Goal: Information Seeking & Learning: Learn about a topic

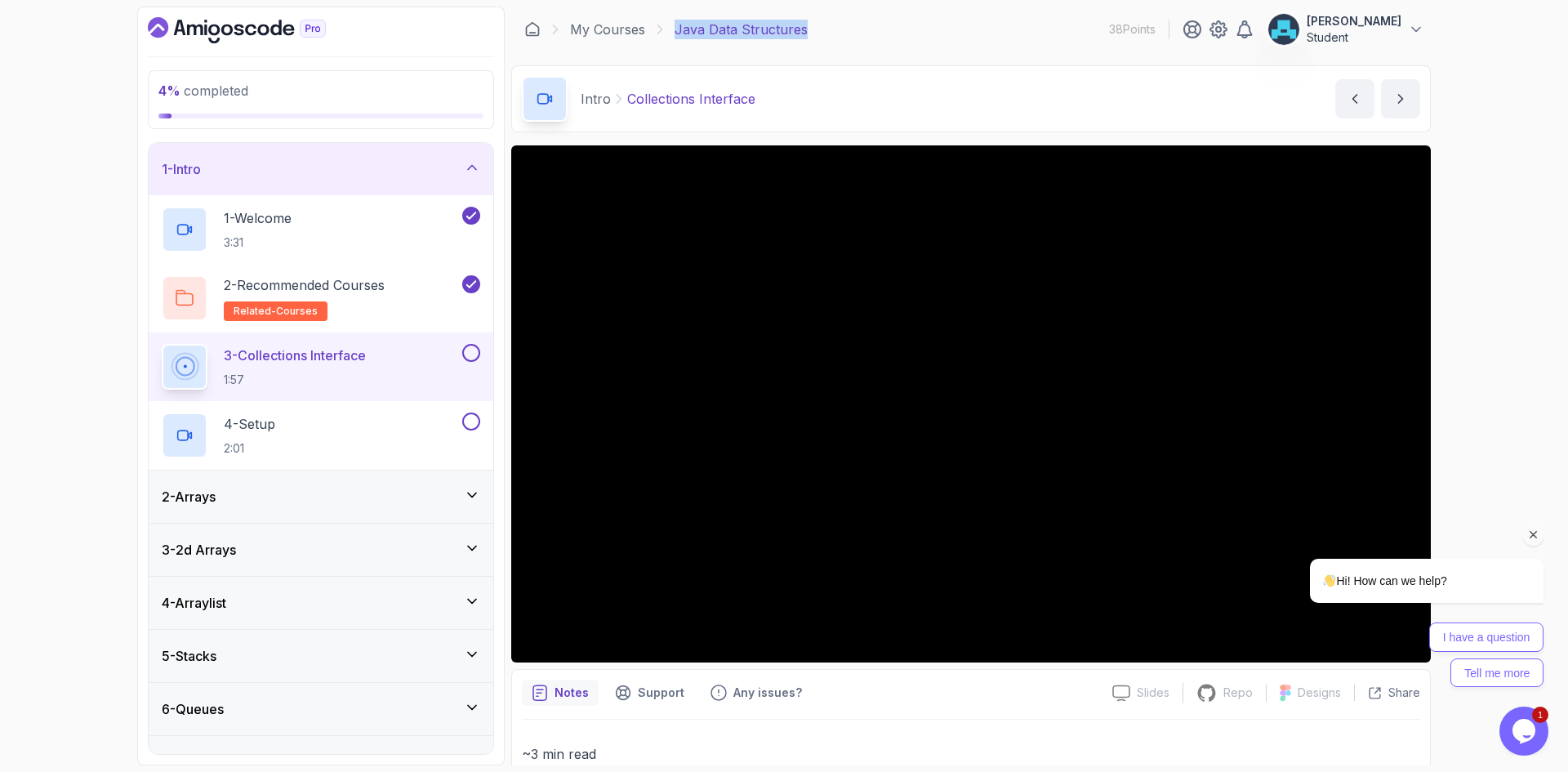
drag, startPoint x: 2643, startPoint y: 939, endPoint x: 1533, endPoint y: 535, distance: 1181.2
click at [1533, 535] on icon "Chat attention grabber" at bounding box center [1534, 535] width 15 height 15
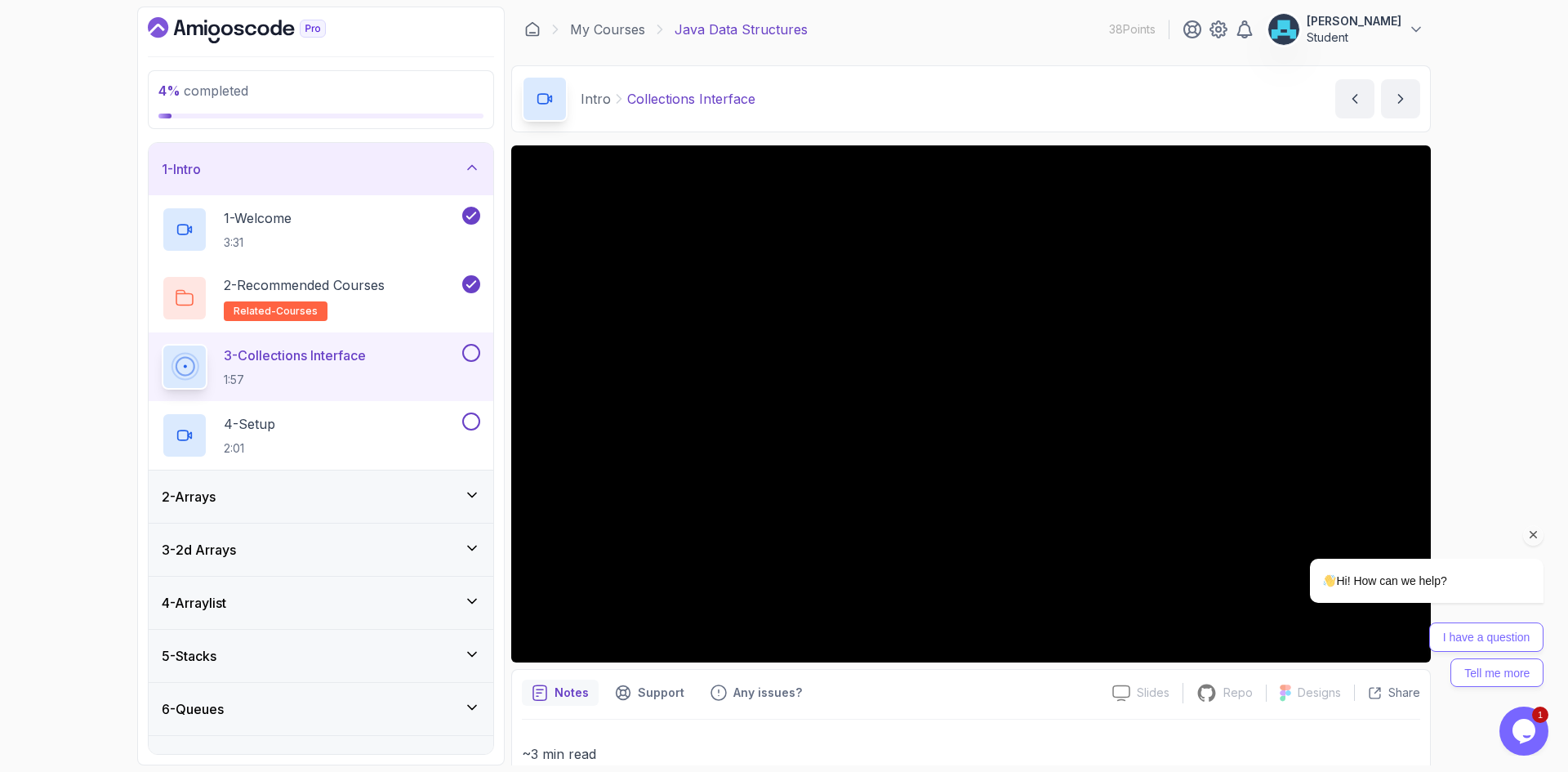
click at [1530, 535] on icon "Chat attention grabber" at bounding box center [1534, 535] width 15 height 15
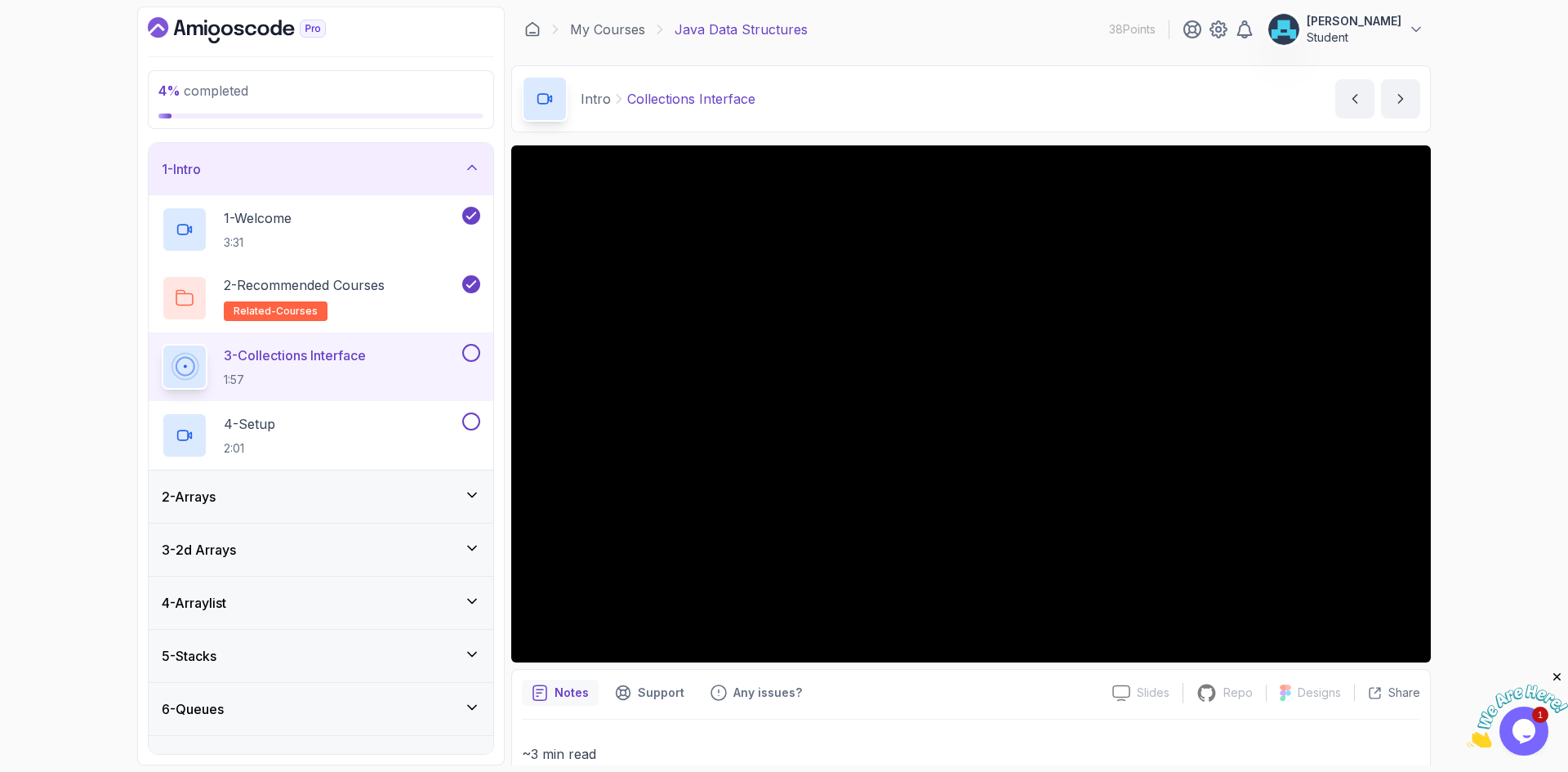
click at [468, 351] on button at bounding box center [471, 352] width 18 height 18
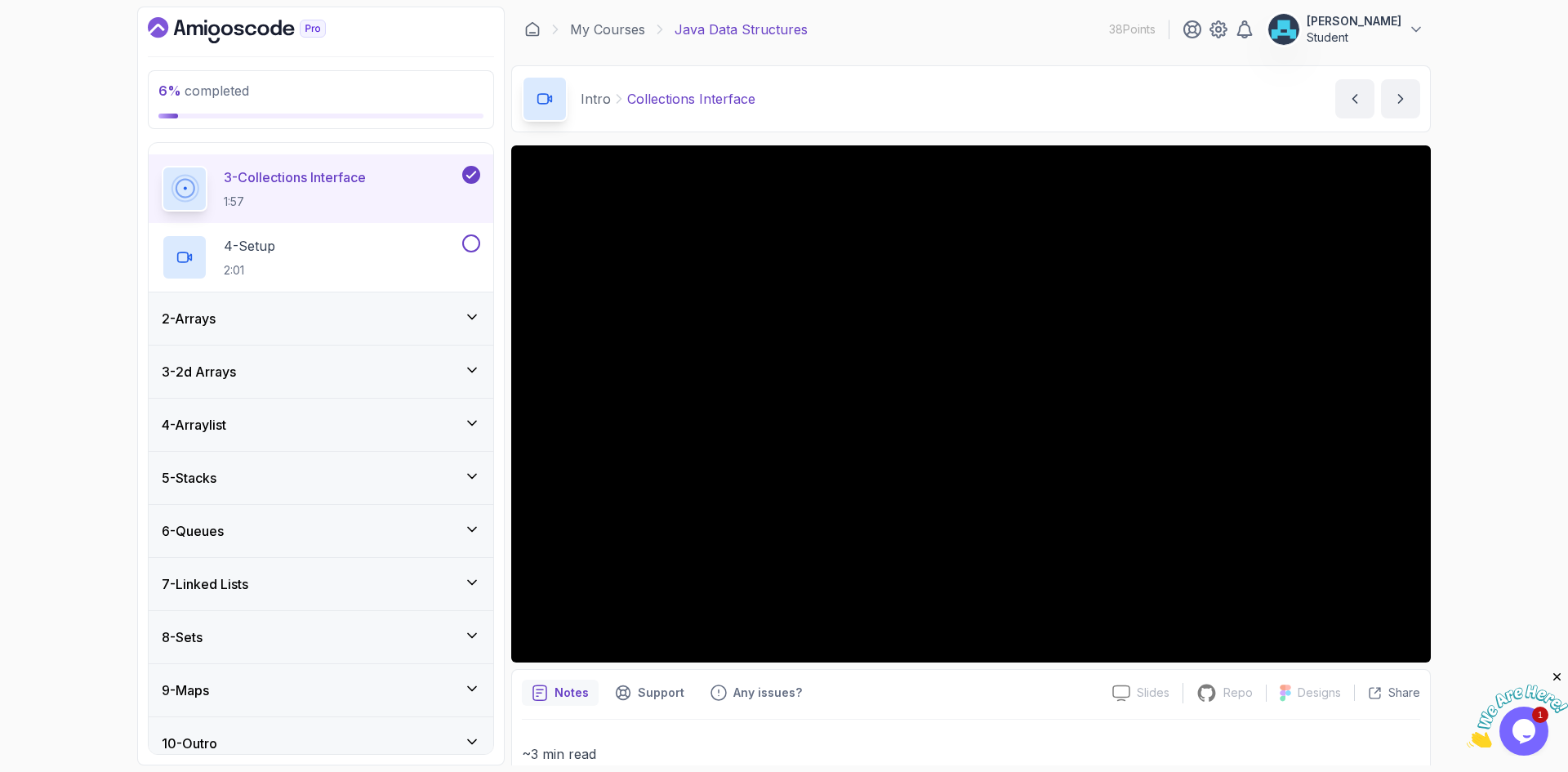
scroll to position [194, 0]
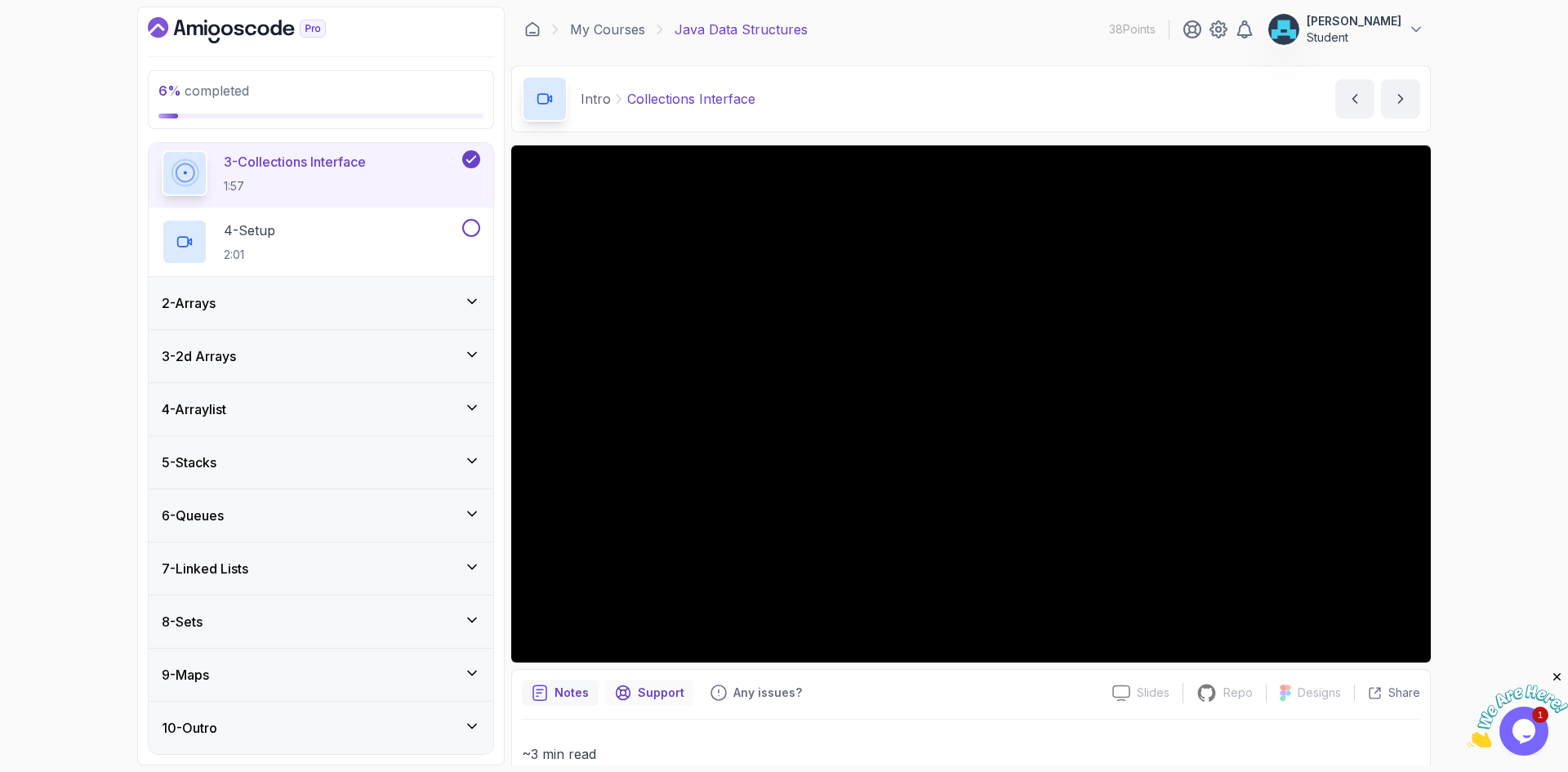
click at [664, 697] on p "Support" at bounding box center [661, 692] width 46 height 16
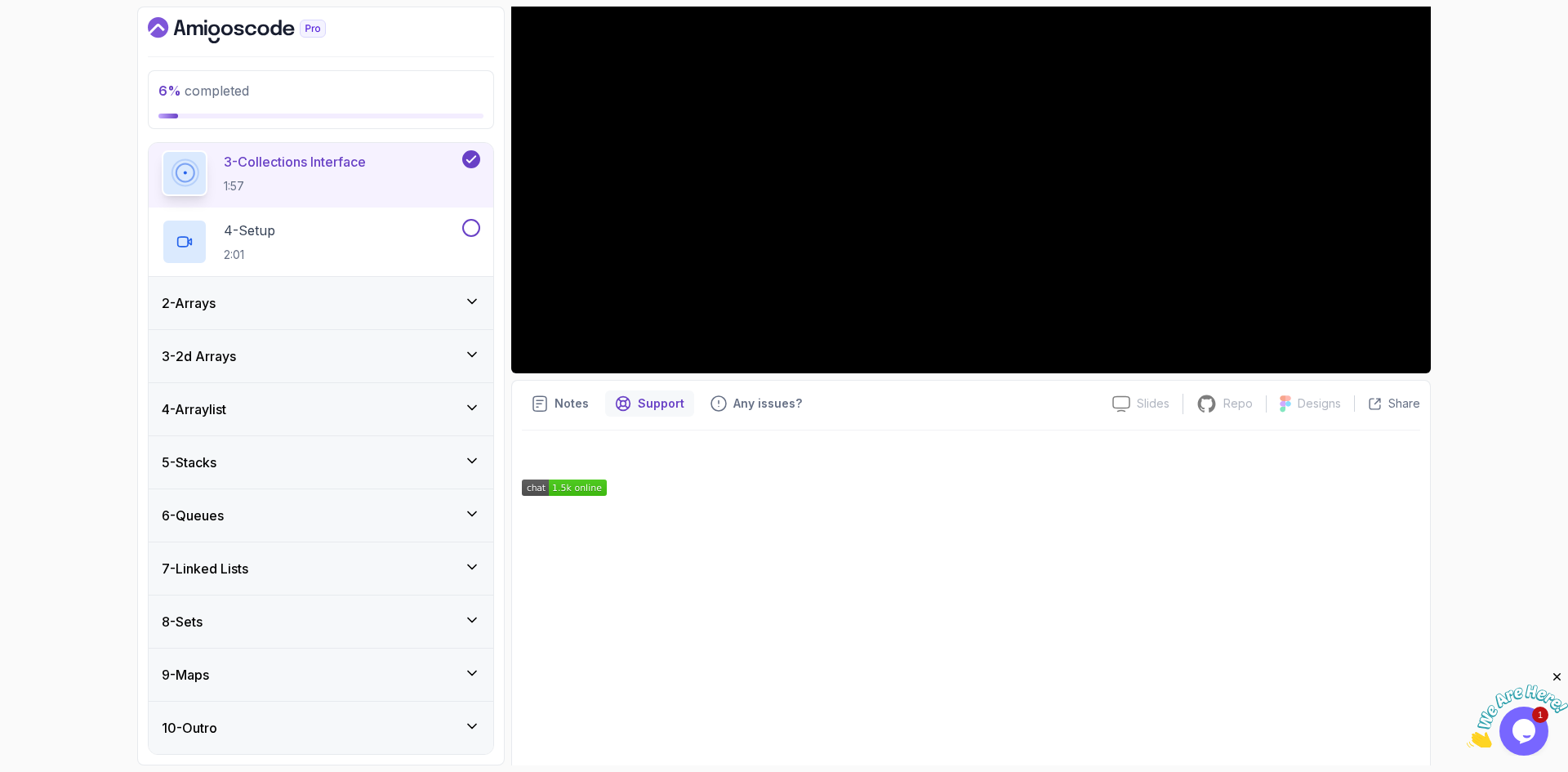
scroll to position [325, 0]
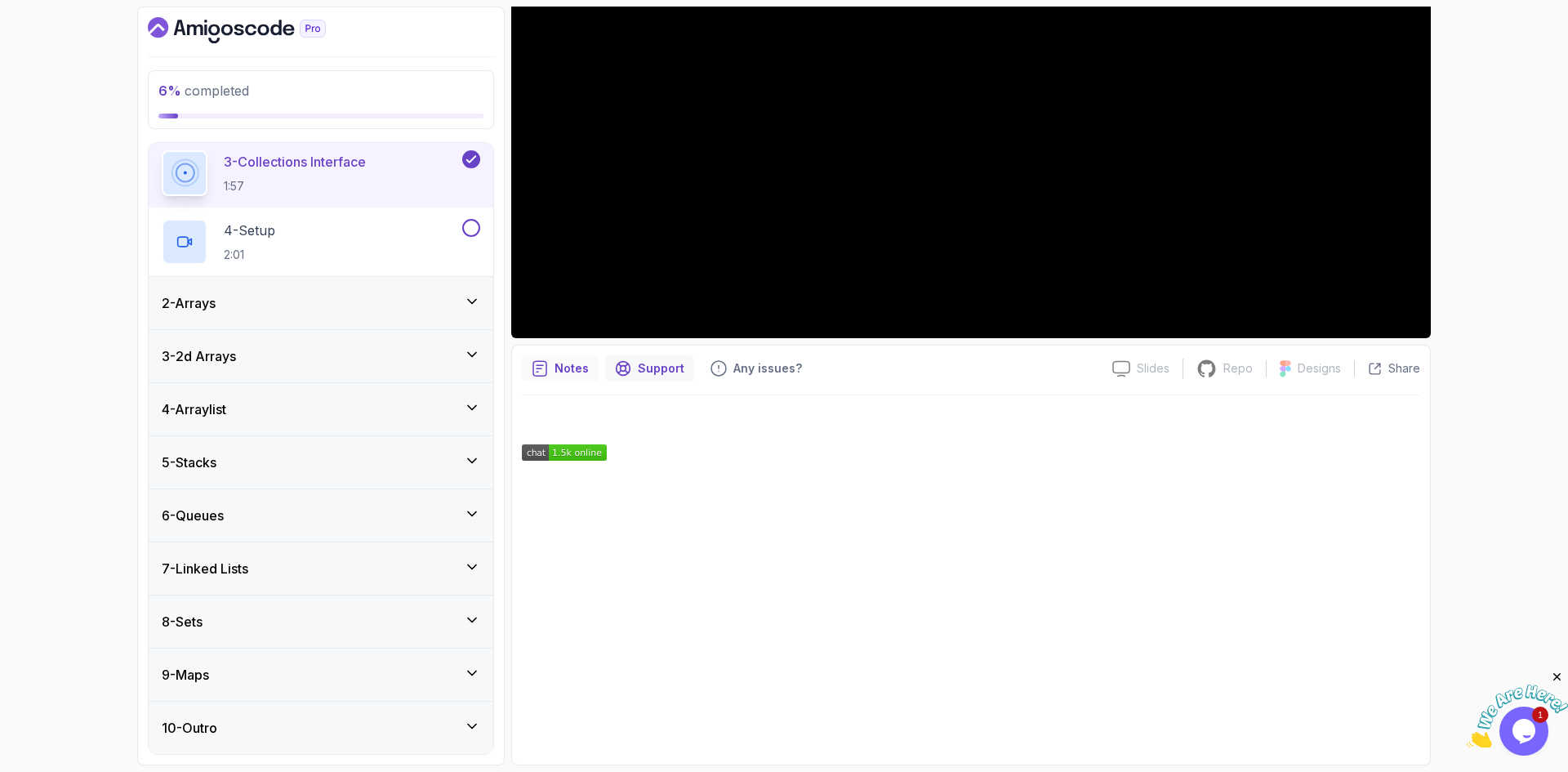
click at [575, 368] on p "Notes" at bounding box center [572, 368] width 34 height 16
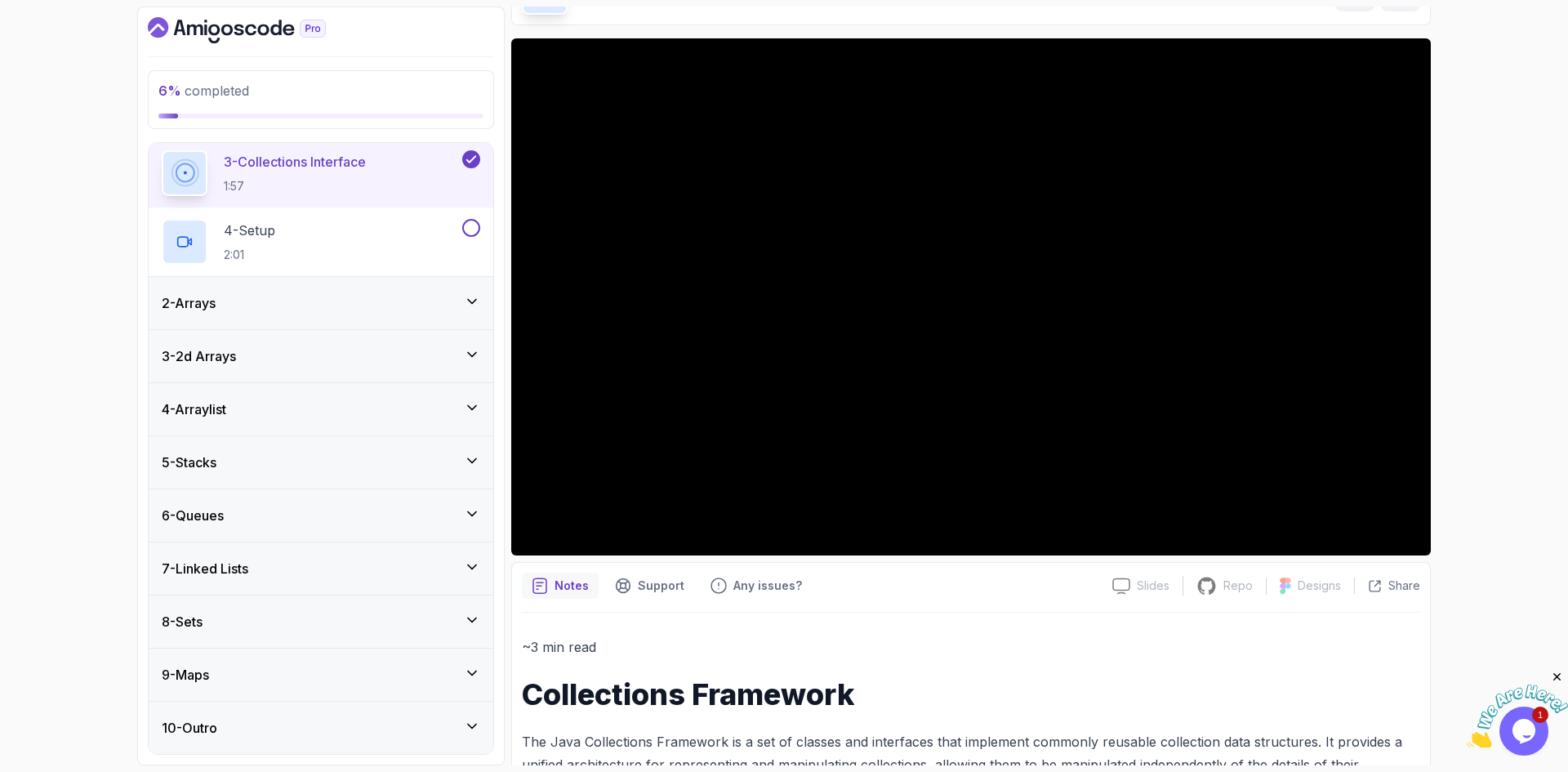
scroll to position [79, 0]
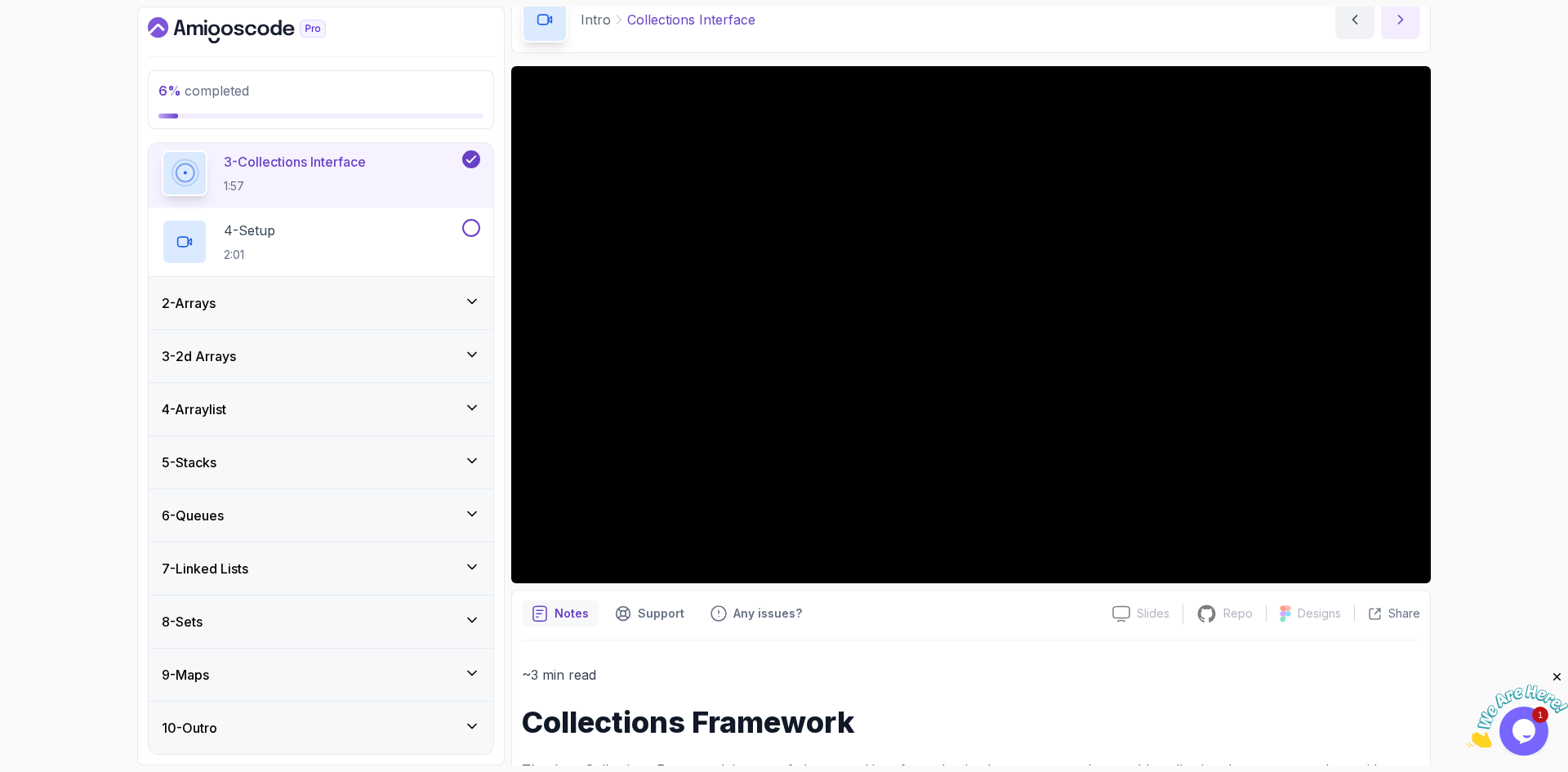
click at [1406, 23] on icon "next content" at bounding box center [1401, 19] width 16 height 16
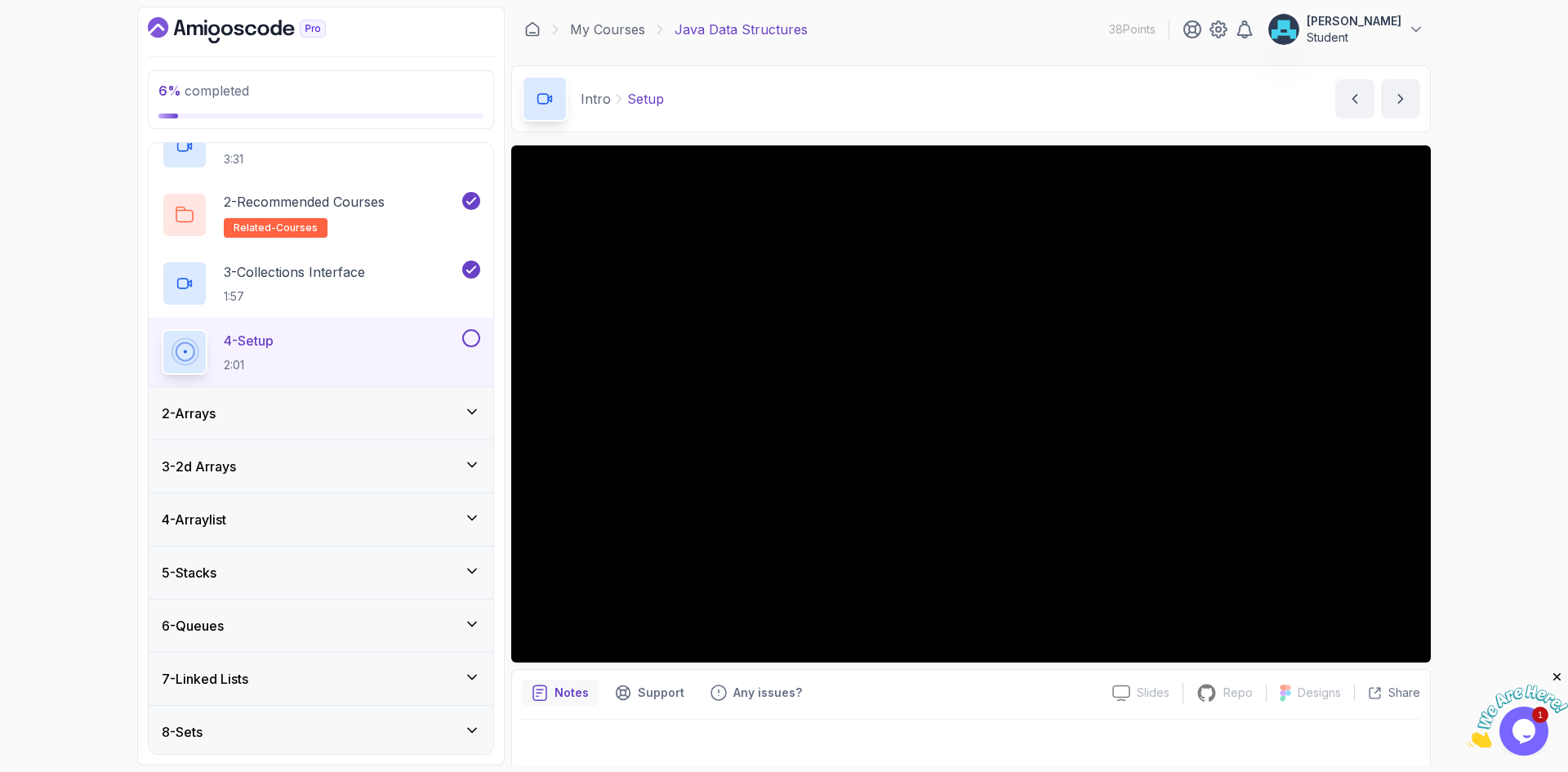
scroll to position [194, 0]
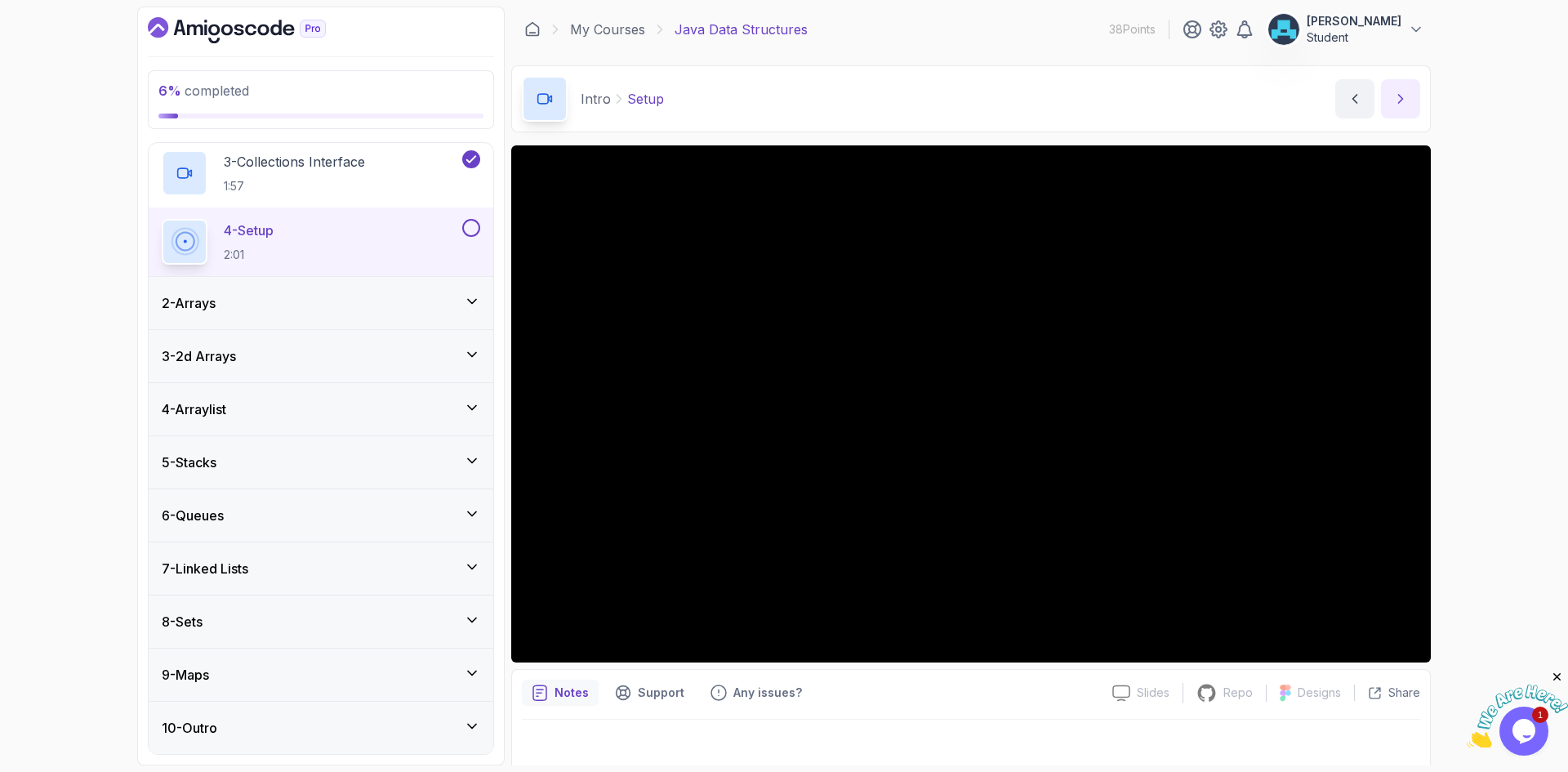
click at [1393, 98] on icon "next content" at bounding box center [1401, 98] width 16 height 16
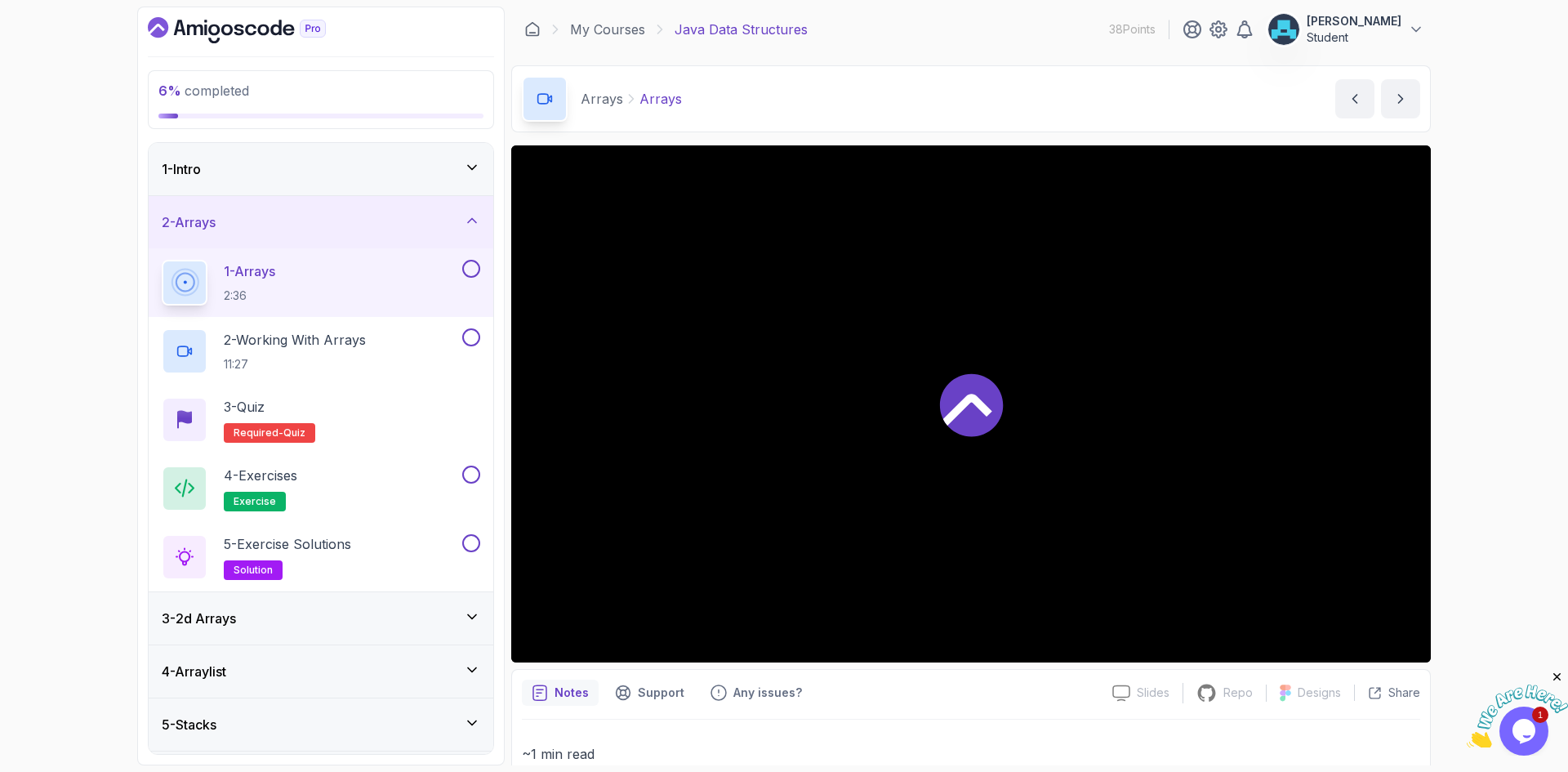
click at [451, 166] on div "1 - Intro" at bounding box center [321, 168] width 319 height 20
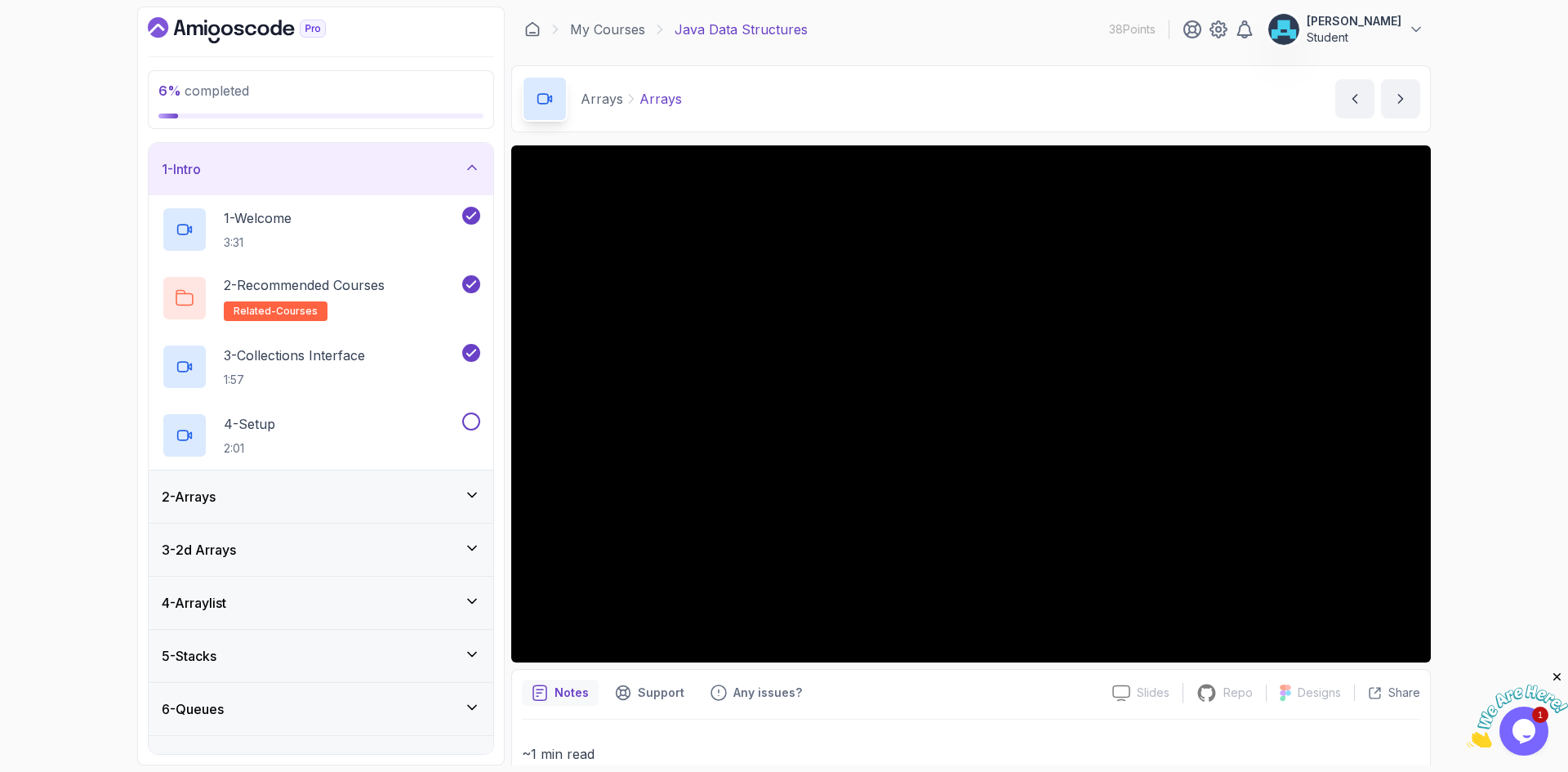
click at [421, 167] on div "1 - Intro" at bounding box center [321, 168] width 319 height 20
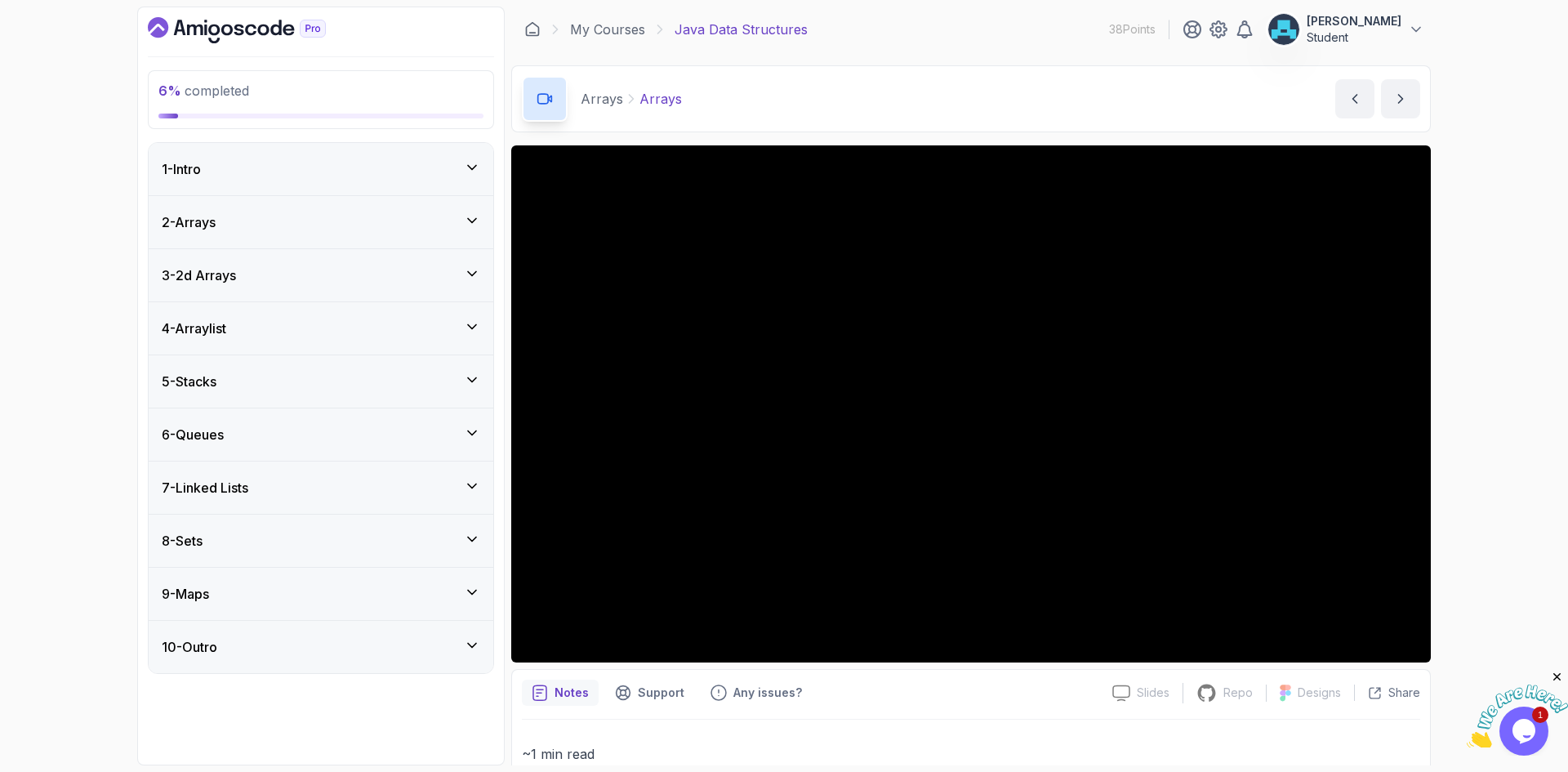
click at [421, 167] on div "1 - Intro" at bounding box center [321, 168] width 319 height 20
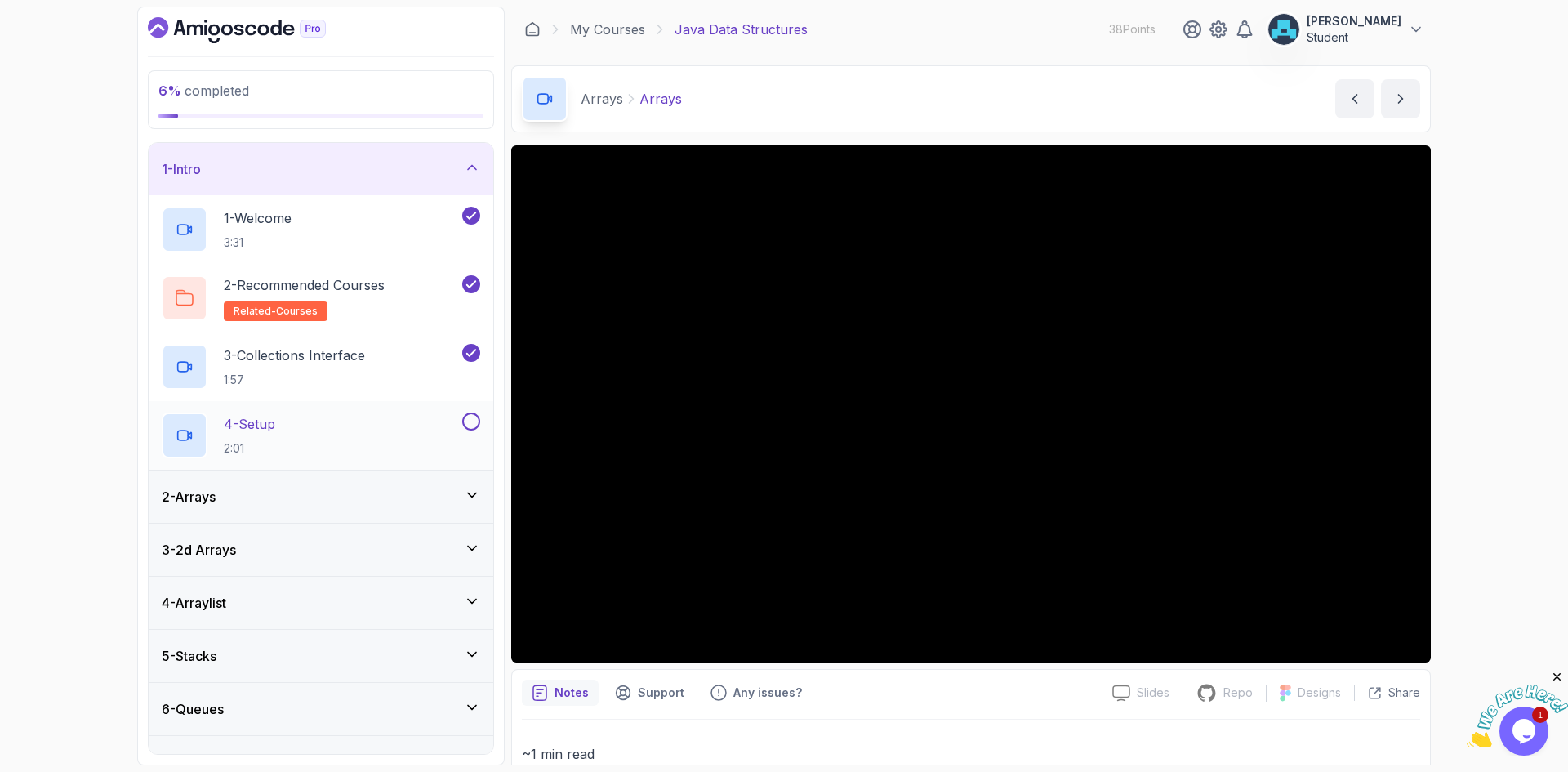
click at [478, 419] on button at bounding box center [471, 421] width 18 height 18
click at [437, 165] on div "1 - Intro" at bounding box center [321, 168] width 319 height 20
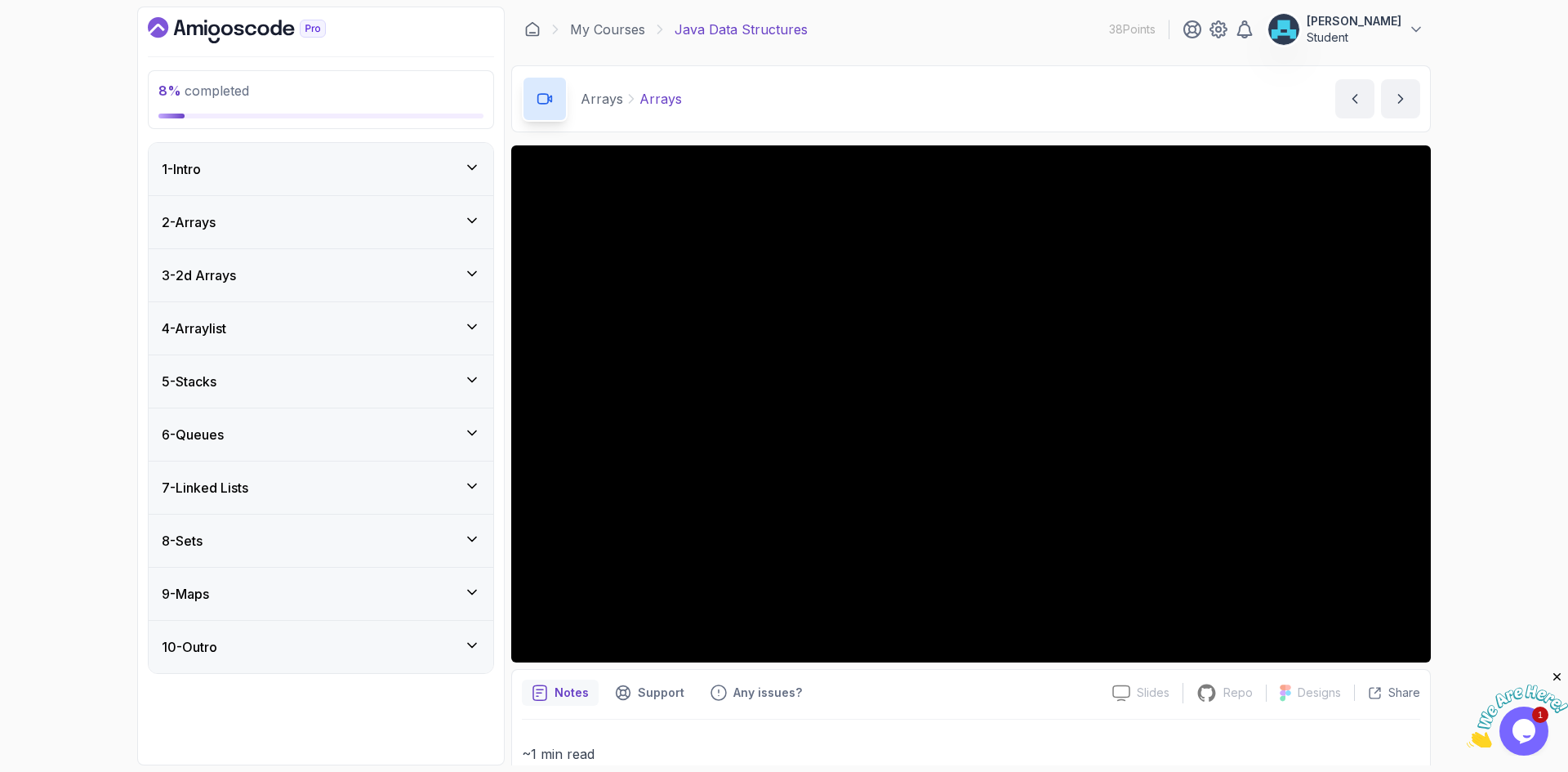
click at [408, 222] on div "2 - Arrays" at bounding box center [321, 221] width 319 height 20
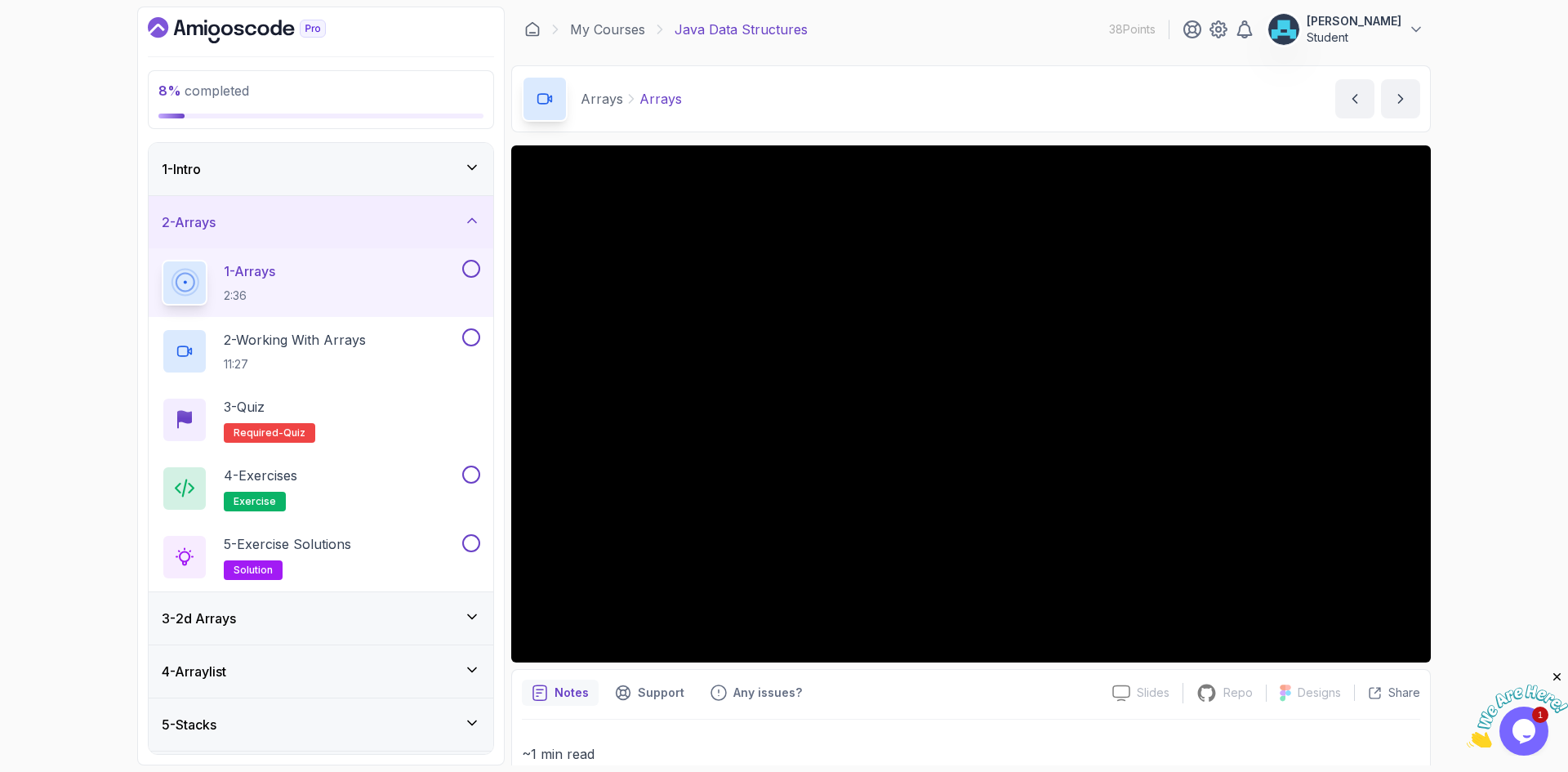
drag, startPoint x: 850, startPoint y: 668, endPoint x: 781, endPoint y: 659, distance: 69.6
click at [850, 668] on div "Slides Slides not available Repo Repository not available Designs Design not av…" at bounding box center [971, 596] width 920 height 902
click at [862, 689] on div "Notes Support Any issues?" at bounding box center [811, 693] width 577 height 26
drag, startPoint x: 860, startPoint y: 690, endPoint x: 843, endPoint y: 690, distance: 17.0
drag, startPoint x: 843, startPoint y: 690, endPoint x: 834, endPoint y: 690, distance: 9.0
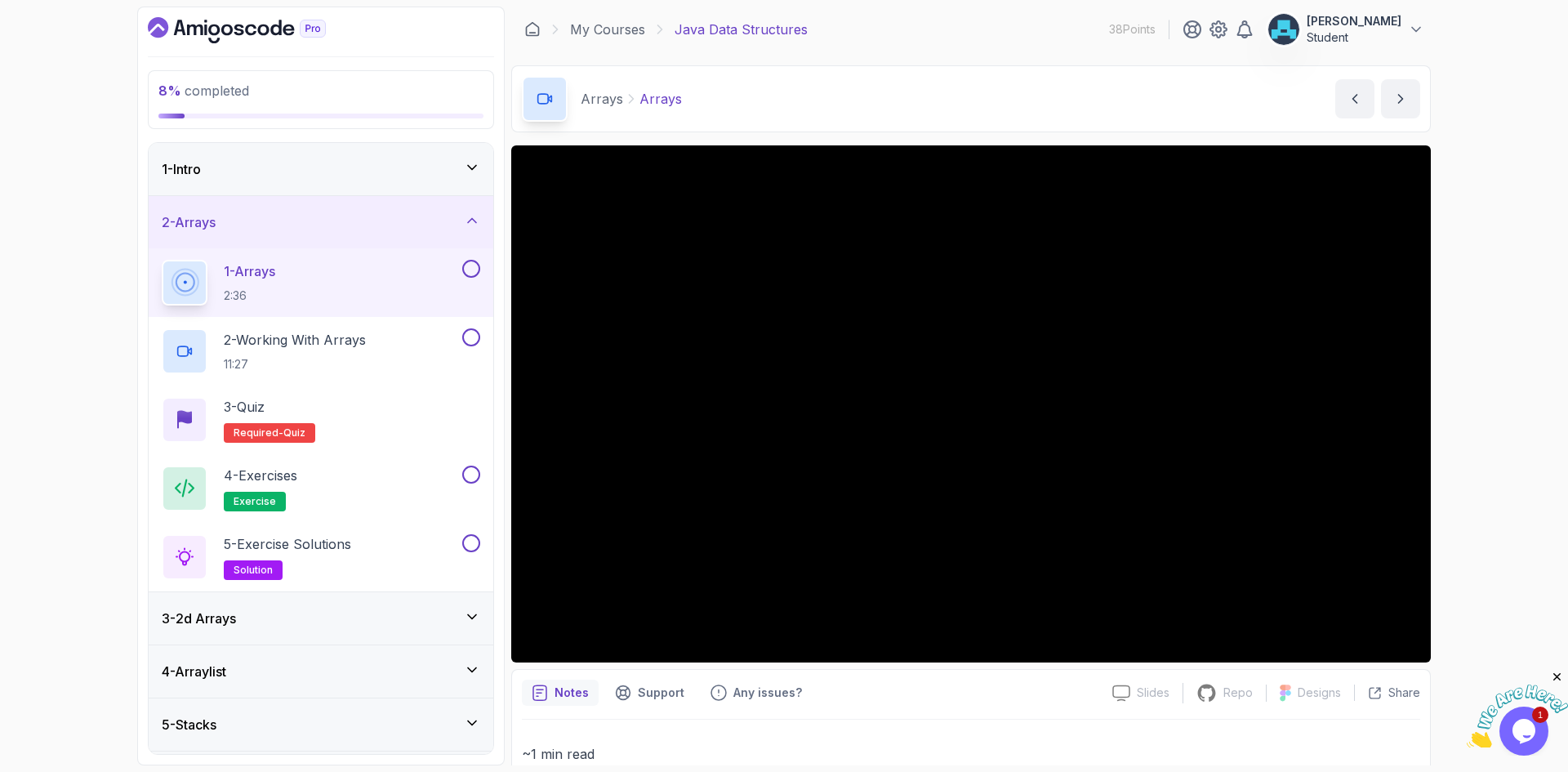
drag, startPoint x: 837, startPoint y: 690, endPoint x: 861, endPoint y: 685, distance: 24.5
click at [837, 690] on div "Notes Support Any issues?" at bounding box center [811, 693] width 577 height 26
click at [468, 264] on button at bounding box center [471, 269] width 18 height 18
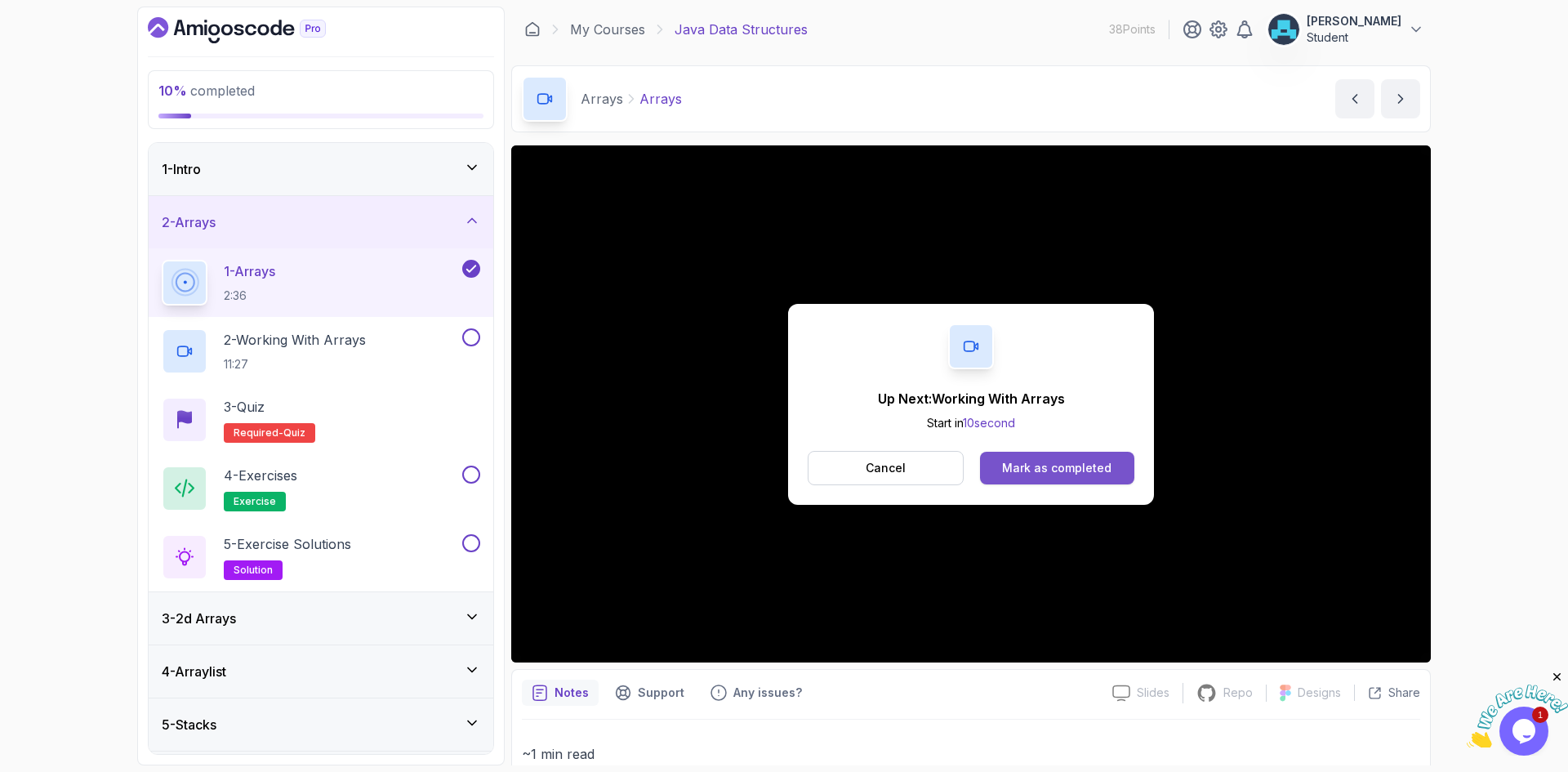
click at [1089, 472] on div "Mark as completed" at bounding box center [1057, 467] width 110 height 16
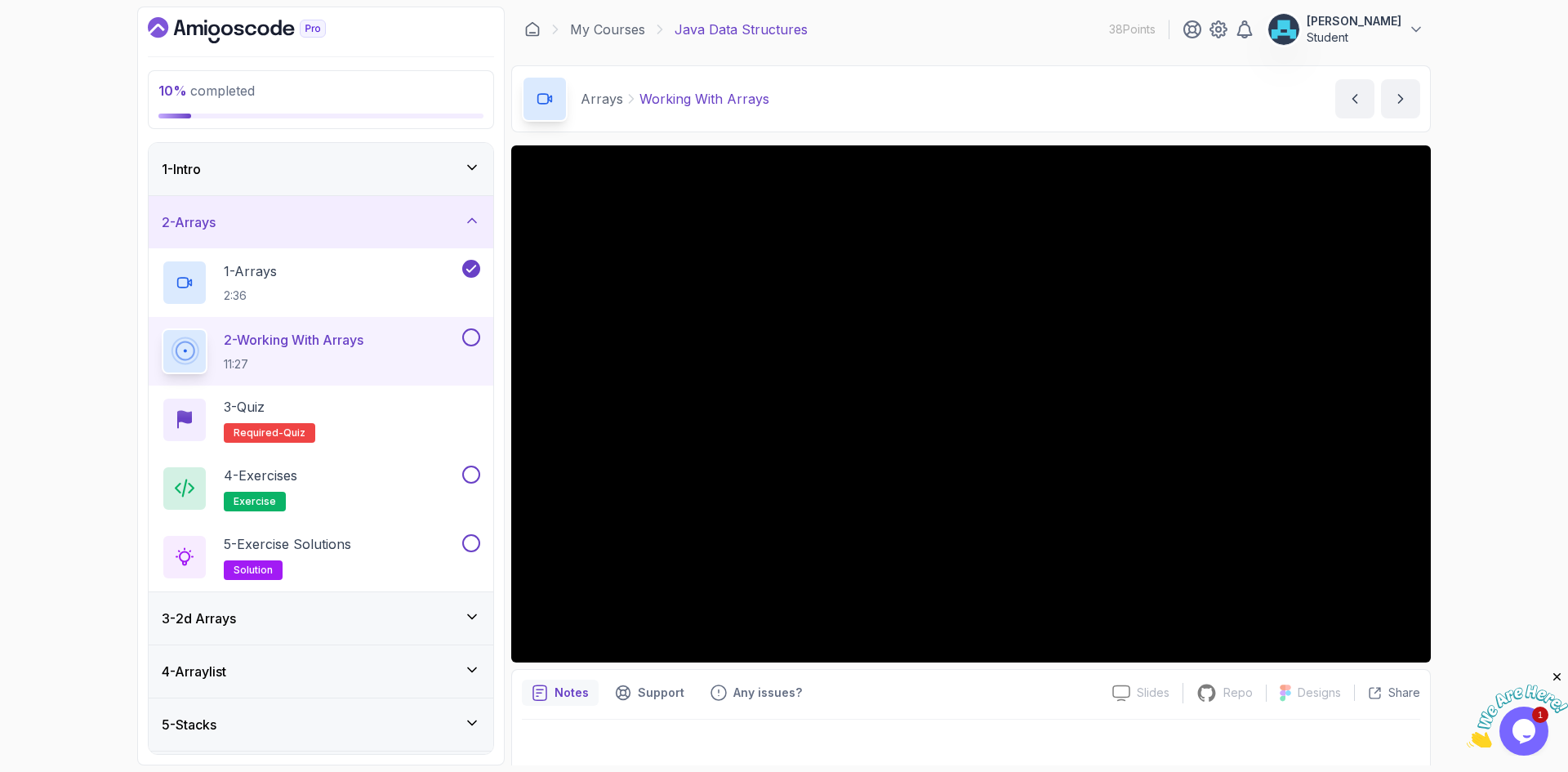
drag, startPoint x: 842, startPoint y: 690, endPoint x: 829, endPoint y: 693, distance: 13.3
click at [829, 693] on div "Notes Support Any issues?" at bounding box center [811, 693] width 577 height 26
